Goal: Task Accomplishment & Management: Manage account settings

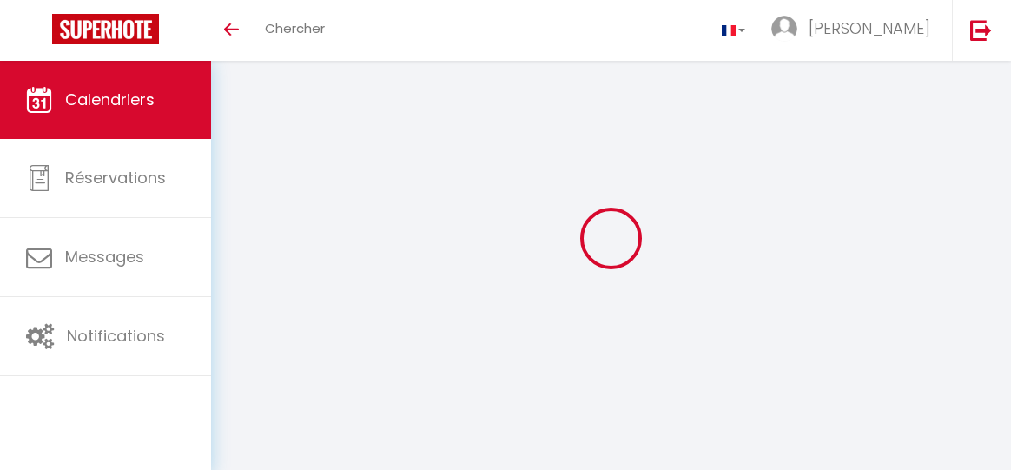
select select
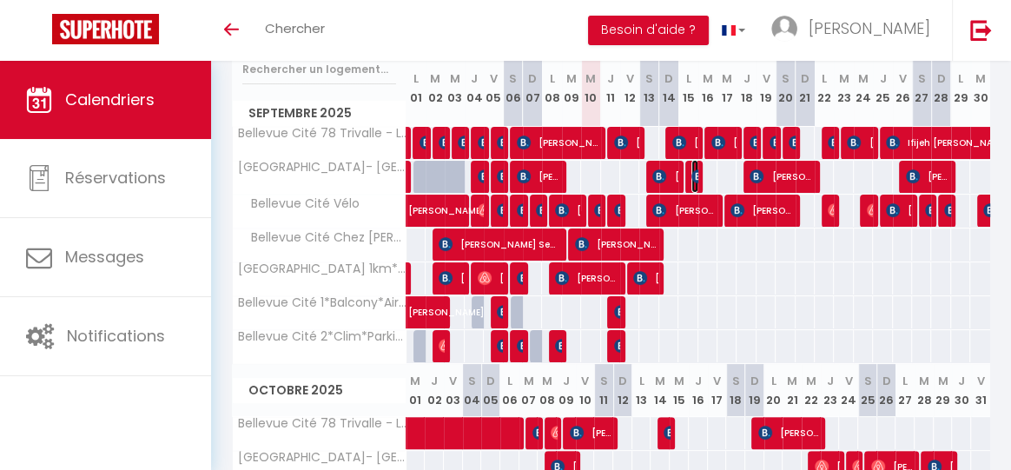
click at [691, 176] on img at bounding box center [698, 176] width 14 height 14
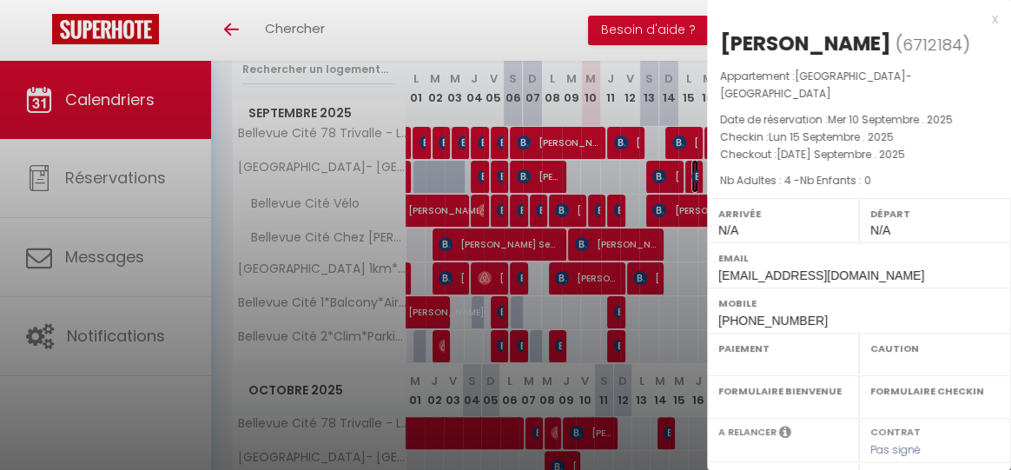
select select "OK"
select select "KO"
select select "0"
select select "1"
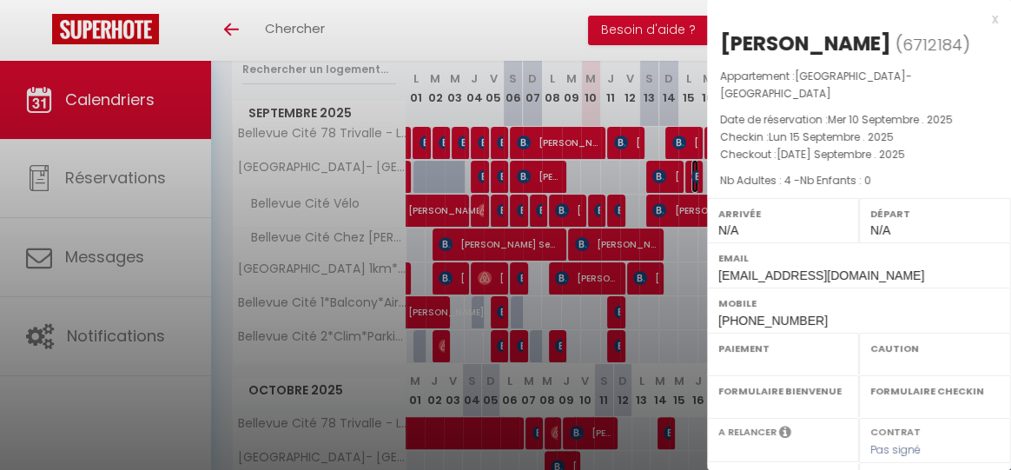
select select
select select "36483"
